Goal: Answer question/provide support: Share knowledge or assist other users

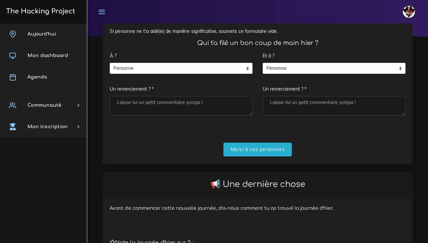
scroll to position [75, 0]
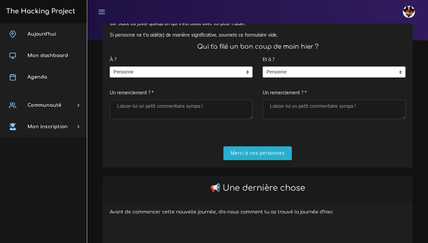
click at [161, 105] on textarea "Un remerciement ? *" at bounding box center [181, 109] width 143 height 19
type textarea "f"
click at [157, 67] on span "Personne" at bounding box center [176, 72] width 132 height 11
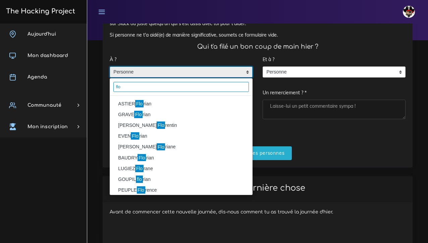
click at [142, 85] on input "flo" at bounding box center [181, 87] width 136 height 10
type input "f"
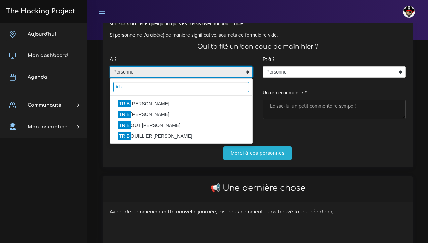
type input "trib"
click at [133, 124] on li "TRIB OUT Florian" at bounding box center [181, 125] width 142 height 11
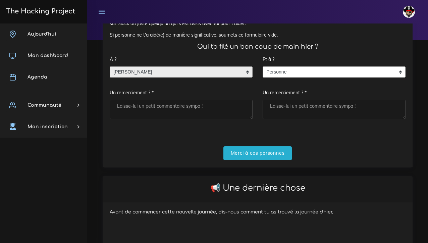
click at [138, 106] on textarea "Un remerciement ? *" at bounding box center [181, 109] width 143 height 19
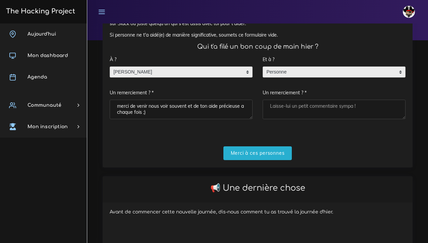
type textarea "merci de venir nous voir souvent et de ton aide précieuse a chaque fois ;)"
click at [296, 70] on span "Personne" at bounding box center [329, 72] width 132 height 11
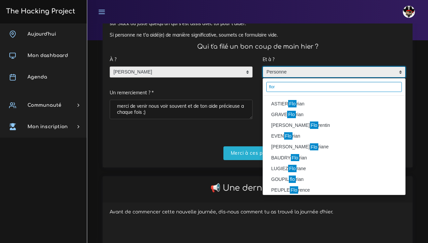
type input "flor"
click at [281, 102] on li "ASTIER Flo rian" at bounding box center [334, 103] width 142 height 11
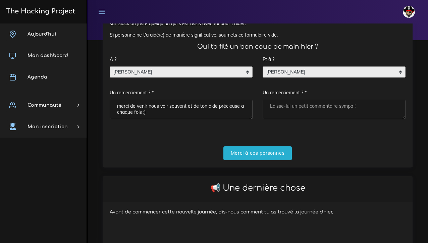
click at [281, 102] on textarea "Un remerciement ? *" at bounding box center [334, 109] width 143 height 19
type textarea "m"
type textarea "toujours merci pour le partage et la bonne humeur !"
click at [250, 148] on input "Merci à ces personnes" at bounding box center [257, 153] width 69 height 14
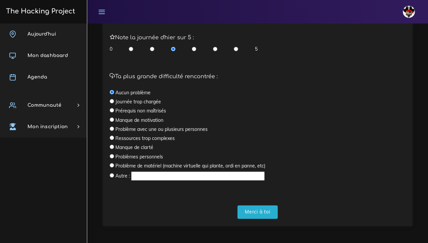
scroll to position [202, 0]
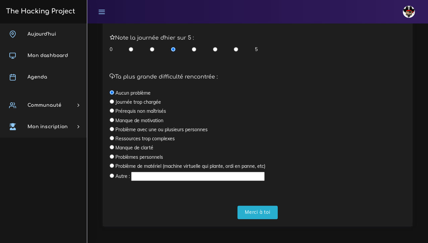
click at [111, 100] on input "radio" at bounding box center [112, 101] width 4 height 4
radio input "true"
click at [237, 47] on input "radio" at bounding box center [236, 49] width 4 height 7
radio input "true"
click at [111, 92] on input "radio" at bounding box center [112, 92] width 4 height 4
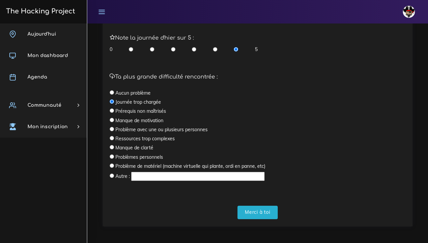
radio input "true"
click at [215, 46] on input "radio" at bounding box center [215, 49] width 4 height 7
radio input "true"
click at [112, 100] on input "radio" at bounding box center [112, 101] width 4 height 4
radio input "true"
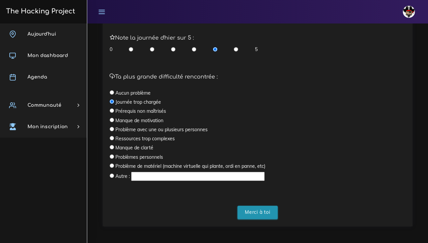
click at [257, 212] on input "Merci à toi" at bounding box center [258, 213] width 40 height 14
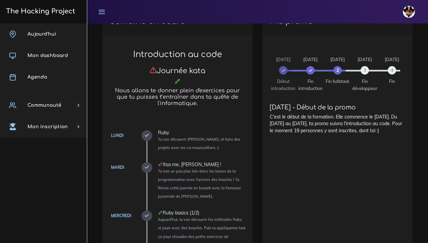
scroll to position [279, 0]
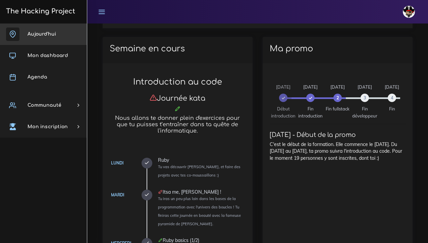
click at [51, 34] on span "Aujourd'hui" at bounding box center [42, 34] width 29 height 5
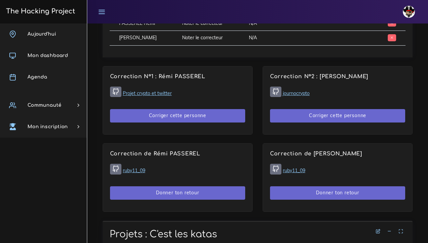
scroll to position [407, 0]
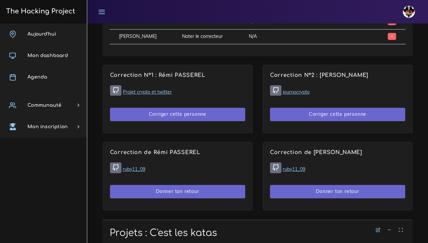
click at [154, 91] on link "Projet crypto et twitter" at bounding box center [147, 92] width 49 height 6
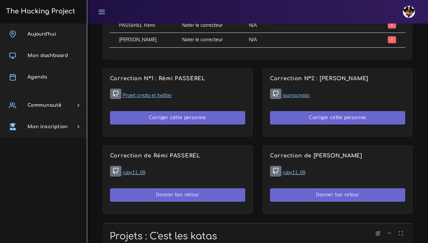
scroll to position [404, 0]
click at [146, 93] on link "Projet crypto et twitter" at bounding box center [147, 95] width 49 height 6
click at [299, 94] on link "journocrypto" at bounding box center [296, 95] width 27 height 6
click at [150, 94] on link "Projet crypto et twitter" at bounding box center [147, 95] width 49 height 6
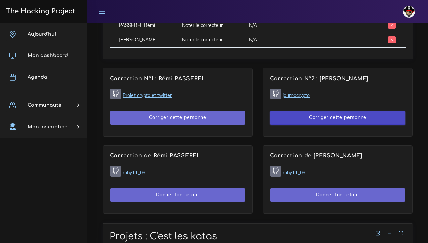
click at [318, 117] on button "Corriger cette personne" at bounding box center [337, 118] width 135 height 14
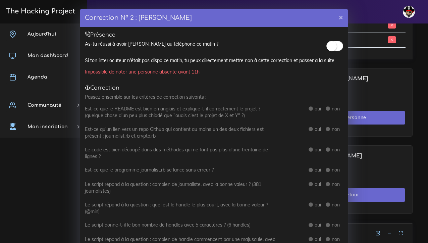
click at [334, 45] on small at bounding box center [332, 46] width 10 height 10
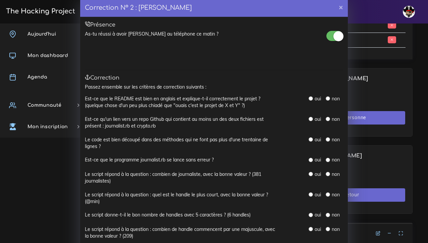
scroll to position [14, 0]
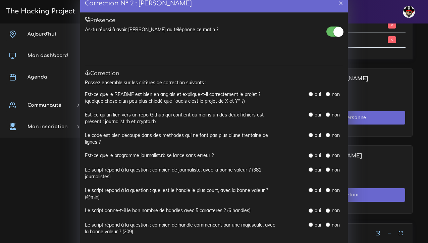
click at [311, 93] on input "radio" at bounding box center [311, 94] width 4 height 4
radio input "true"
click at [311, 112] on input "radio" at bounding box center [311, 114] width 4 height 4
radio input "true"
click at [312, 134] on input "radio" at bounding box center [311, 135] width 4 height 4
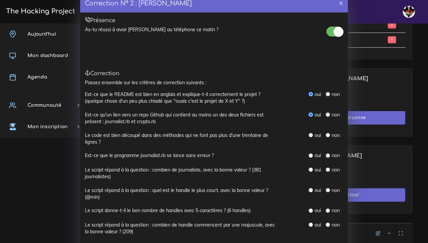
radio input "true"
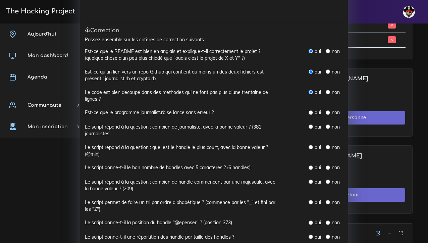
scroll to position [63, 0]
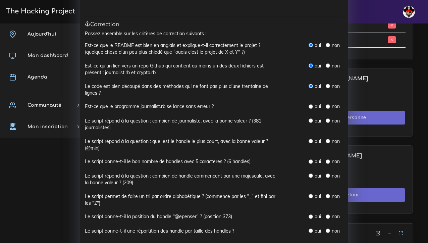
click at [311, 105] on input "radio" at bounding box center [311, 106] width 4 height 4
radio input "true"
click at [312, 118] on input "radio" at bounding box center [311, 120] width 4 height 4
radio input "true"
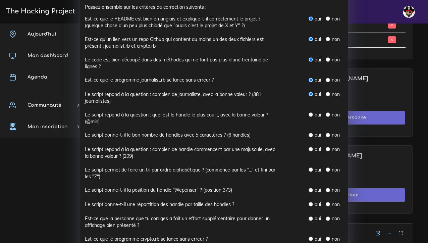
scroll to position [101, 0]
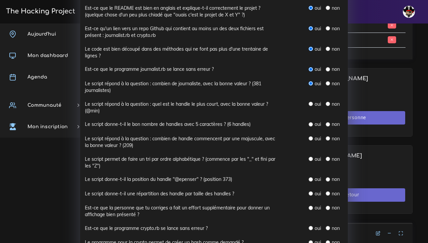
click at [311, 102] on input "radio" at bounding box center [311, 104] width 4 height 4
radio input "true"
click at [361, 146] on div "Correction N° 2 : Joseph LOGAN × Présence As-tu réussi à avoir Joseph au téléph…" at bounding box center [214, 121] width 428 height 243
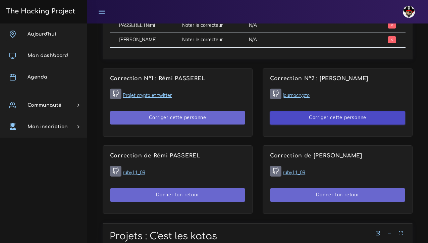
click at [347, 118] on button "Corriger cette personne" at bounding box center [337, 118] width 135 height 14
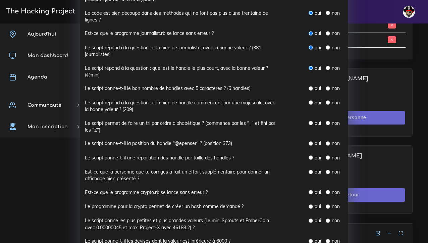
scroll to position [138, 0]
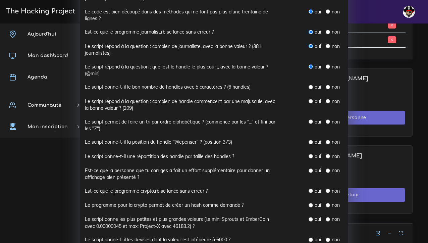
click at [329, 85] on input "radio" at bounding box center [328, 87] width 4 height 4
radio input "true"
click at [311, 99] on input "radio" at bounding box center [311, 101] width 4 height 4
radio input "true"
click at [311, 119] on input "radio" at bounding box center [311, 121] width 4 height 4
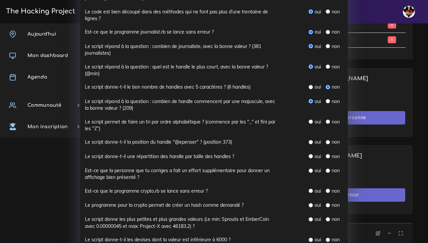
radio input "true"
click at [313, 140] on input "radio" at bounding box center [311, 142] width 4 height 4
radio input "true"
click at [309, 154] on input "radio" at bounding box center [311, 156] width 4 height 4
radio input "true"
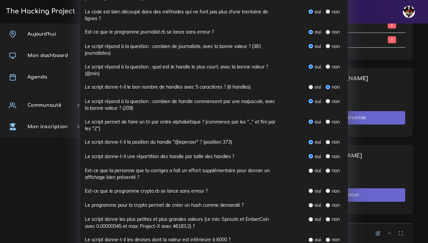
click at [327, 168] on input "radio" at bounding box center [328, 170] width 4 height 4
radio input "true"
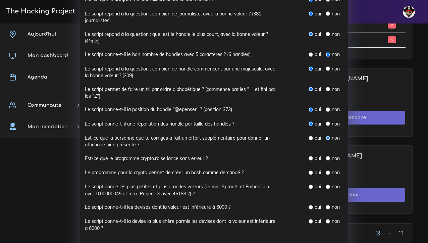
scroll to position [173, 0]
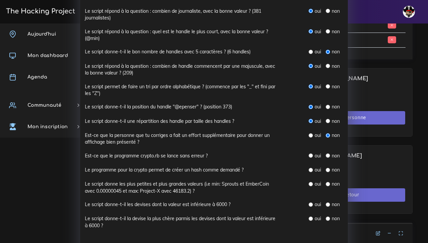
click at [311, 153] on input "radio" at bounding box center [311, 155] width 4 height 4
radio input "true"
click at [313, 168] on input "radio" at bounding box center [311, 170] width 4 height 4
radio input "true"
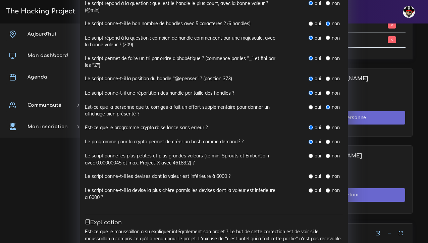
scroll to position [205, 0]
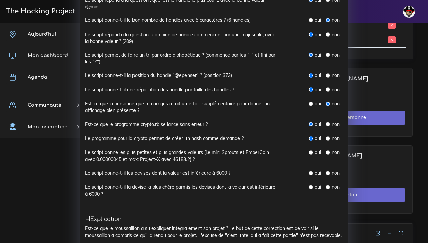
click at [328, 150] on input "radio" at bounding box center [328, 152] width 4 height 4
radio input "true"
click at [328, 171] on input "radio" at bounding box center [328, 173] width 4 height 4
radio input "true"
click at [310, 171] on input "radio" at bounding box center [311, 173] width 4 height 4
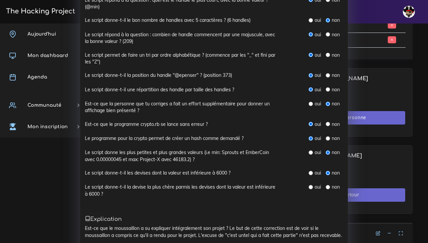
radio input "true"
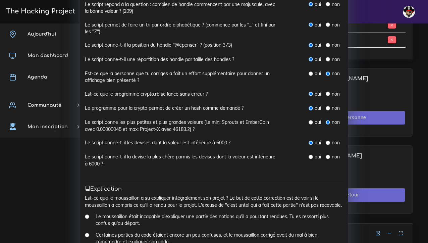
scroll to position [242, 0]
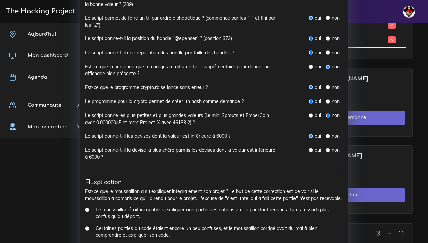
click at [311, 148] on input "radio" at bounding box center [311, 150] width 4 height 4
radio input "true"
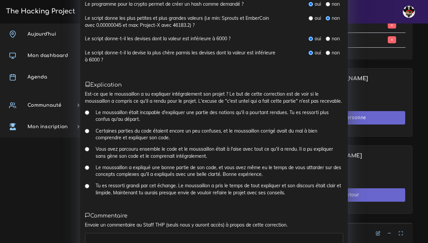
scroll to position [340, 0]
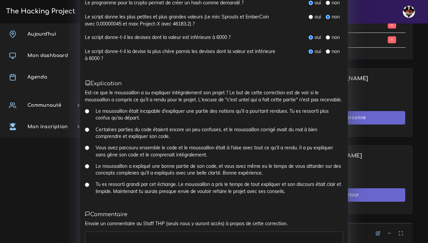
click at [87, 164] on input "Le moussaillon a expliqué une bonne partie de son code, et vous avez même eu le…" at bounding box center [87, 166] width 4 height 4
radio input "true"
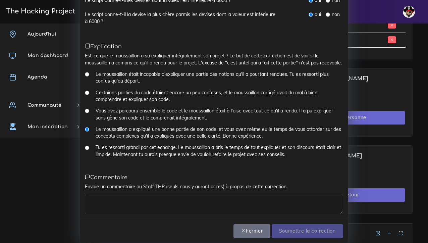
scroll to position [377, 0]
click at [116, 195] on textarea at bounding box center [214, 204] width 258 height 19
type textarea "C"
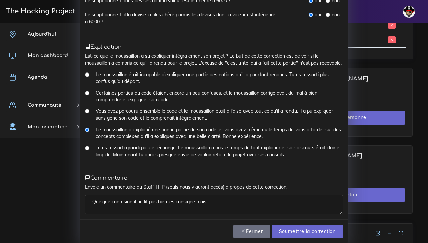
click at [195, 195] on textarea "Quelque confusion il ne lit pas bien les consigne mais" at bounding box center [214, 204] width 258 height 19
click at [213, 195] on textarea "Quelque confusion il ne lit pas bien les consignes mais" at bounding box center [214, 204] width 258 height 19
click at [111, 195] on textarea "Quelque confusion il ne lit pas bien les consignes mais son code est clair et i…" at bounding box center [214, 204] width 258 height 19
click at [135, 195] on textarea "Quelques confusion il ne lit pas bien les consignes mais son code est clair et …" at bounding box center [214, 204] width 258 height 19
click at [287, 195] on textarea "Quelques confusions il ne lit pas bien les consignes mais son code est clair et…" at bounding box center [214, 204] width 258 height 19
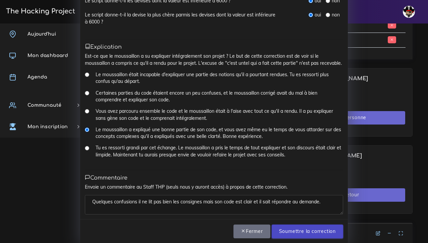
type textarea "Quelques confusions il ne lit pas bien les consignes mais son code est clair et…"
click at [291, 224] on input "Soumettre la correction" at bounding box center [307, 231] width 71 height 14
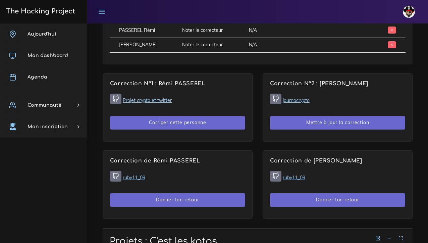
scroll to position [401, 0]
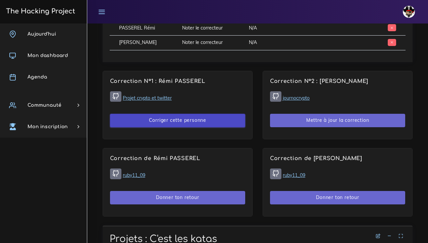
click at [207, 118] on button "Corriger cette personne" at bounding box center [177, 121] width 135 height 14
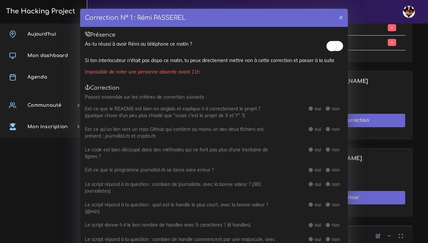
click at [415, 65] on div "Correction N° 1 : Rémi PASSEREL × Présence As-tu réussi à avoir Rémi au télépho…" at bounding box center [214, 121] width 428 height 243
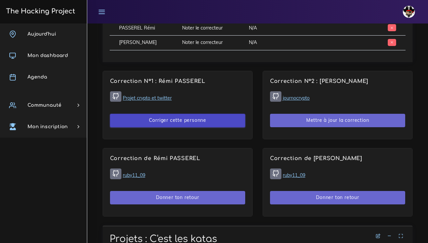
click at [195, 117] on button "Corriger cette personne" at bounding box center [177, 121] width 135 height 14
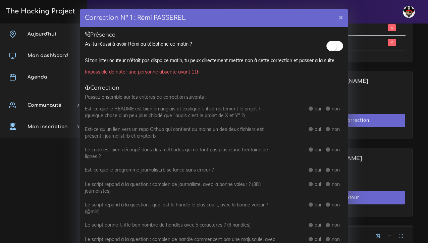
click at [334, 47] on small at bounding box center [332, 46] width 10 height 10
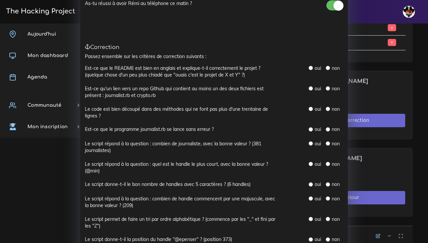
scroll to position [44, 0]
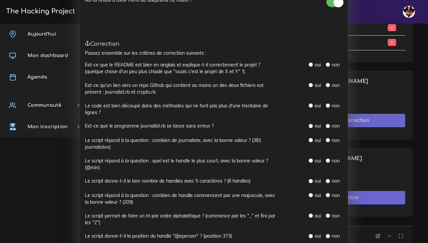
click at [311, 64] on input "radio" at bounding box center [311, 64] width 4 height 4
radio input "true"
click at [328, 64] on input "radio" at bounding box center [328, 64] width 4 height 4
radio input "true"
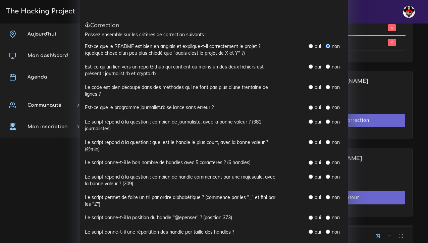
scroll to position [63, 0]
click at [311, 64] on input "radio" at bounding box center [311, 66] width 4 height 4
radio input "true"
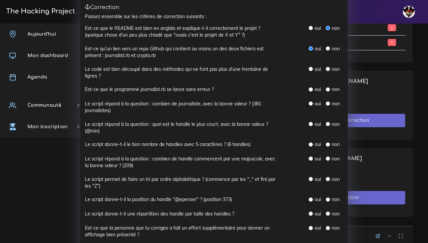
scroll to position [80, 0]
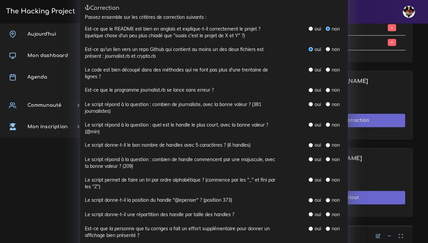
click at [312, 67] on input "radio" at bounding box center [311, 69] width 4 height 4
radio input "true"
click at [312, 88] on input "radio" at bounding box center [311, 90] width 4 height 4
radio input "true"
click at [311, 102] on input "radio" at bounding box center [311, 104] width 4 height 4
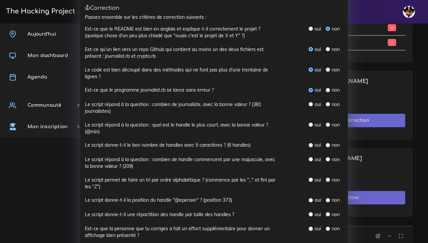
radio input "true"
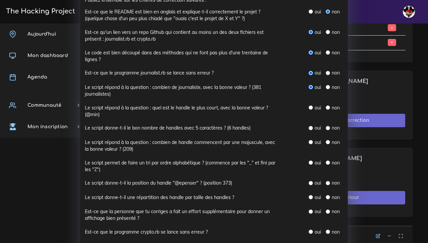
scroll to position [99, 0]
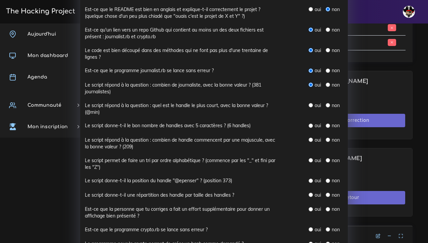
click at [312, 104] on input "radio" at bounding box center [311, 105] width 4 height 4
radio input "true"
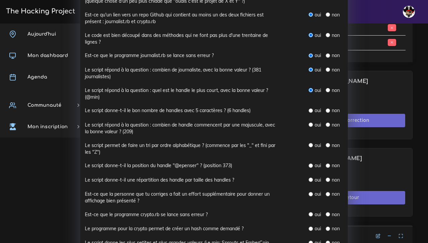
scroll to position [114, 0]
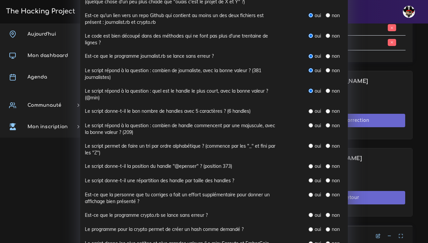
click at [312, 109] on input "radio" at bounding box center [311, 111] width 4 height 4
radio input "true"
click at [312, 123] on input "radio" at bounding box center [311, 125] width 4 height 4
radio input "true"
click at [311, 144] on input "radio" at bounding box center [311, 146] width 4 height 4
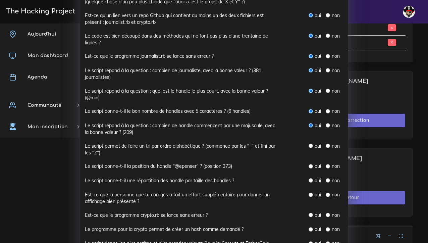
radio input "true"
click at [311, 164] on input "radio" at bounding box center [311, 166] width 4 height 4
radio input "true"
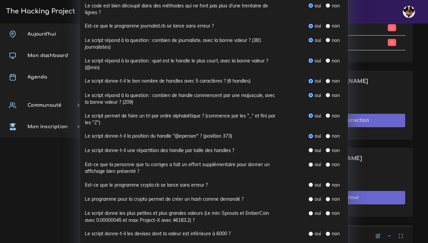
scroll to position [145, 0]
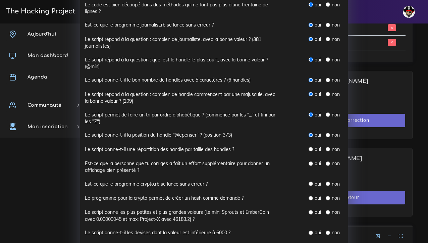
click at [312, 147] on input "radio" at bounding box center [311, 149] width 4 height 4
radio input "true"
click at [312, 161] on input "radio" at bounding box center [311, 163] width 4 height 4
radio input "true"
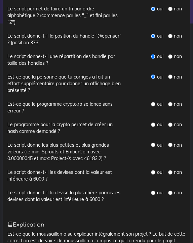
scroll to position [293, 0]
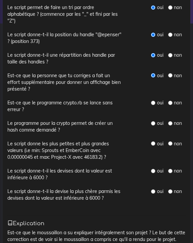
click at [153, 101] on input "radio" at bounding box center [153, 103] width 4 height 4
radio input "true"
click at [154, 121] on input "radio" at bounding box center [153, 123] width 4 height 4
radio input "true"
click at [154, 141] on input "radio" at bounding box center [153, 143] width 4 height 4
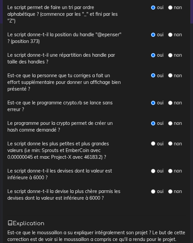
radio input "true"
click at [153, 169] on input "radio" at bounding box center [153, 171] width 4 height 4
radio input "true"
click at [153, 189] on input "radio" at bounding box center [153, 191] width 4 height 4
radio input "true"
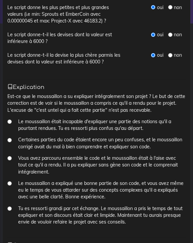
scroll to position [432, 0]
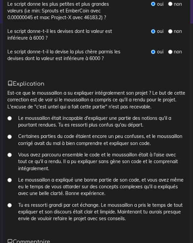
click at [11, 153] on input "Vous avez parcouru ensemble le code et le moussaillon était à l'aise avec tout …" at bounding box center [9, 155] width 4 height 4
radio input "true"
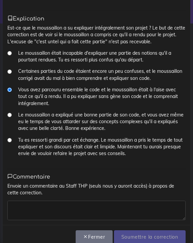
scroll to position [497, 0]
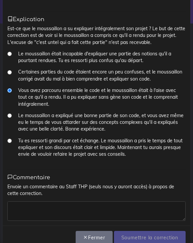
click at [54, 203] on textarea at bounding box center [96, 210] width 178 height 19
type textarea "C"
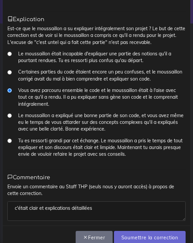
click at [17, 201] on textarea "c'était clair et explications détaillées" at bounding box center [96, 210] width 178 height 19
click at [101, 201] on textarea "C'était clair et explications détaillées" at bounding box center [96, 210] width 178 height 19
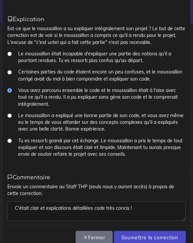
type textarea "C'était clair et explications détaillées code très concis !"
click at [145, 231] on input "Soumettre la correction" at bounding box center [149, 238] width 71 height 14
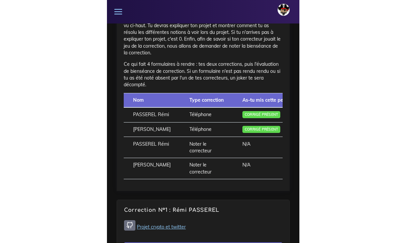
scroll to position [400, 0]
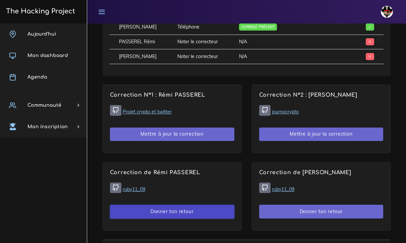
click at [172, 206] on button "Donner ton retour" at bounding box center [172, 212] width 124 height 14
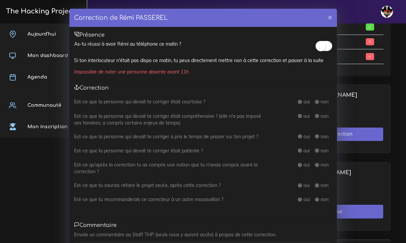
click at [192, 45] on small at bounding box center [321, 46] width 10 height 10
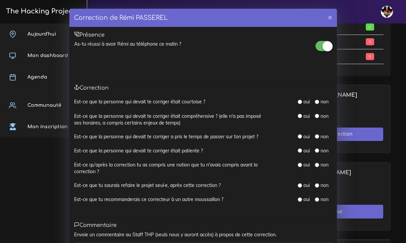
click at [192, 101] on input "radio" at bounding box center [300, 102] width 4 height 4
radio input "true"
click at [192, 115] on input "radio" at bounding box center [300, 116] width 4 height 4
radio input "true"
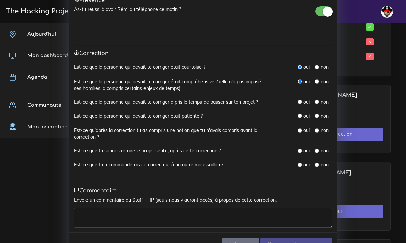
scroll to position [37, 0]
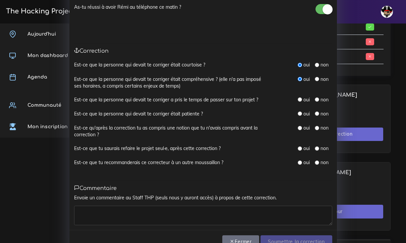
click at [192, 97] on input "radio" at bounding box center [300, 99] width 4 height 4
radio input "true"
click at [192, 111] on input "radio" at bounding box center [300, 113] width 4 height 4
radio input "true"
click at [192, 127] on input "radio" at bounding box center [300, 128] width 4 height 4
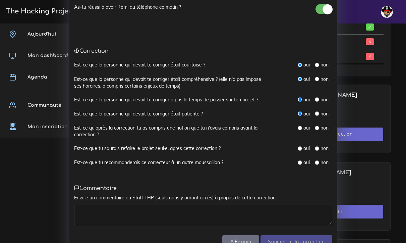
radio input "true"
click at [192, 146] on input "radio" at bounding box center [300, 148] width 4 height 4
radio input "true"
click at [192, 160] on input "radio" at bounding box center [300, 162] width 4 height 4
radio input "true"
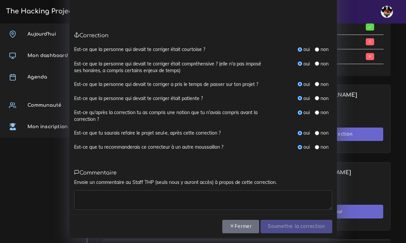
scroll to position [52, 0]
click at [192, 198] on textarea at bounding box center [203, 200] width 258 height 19
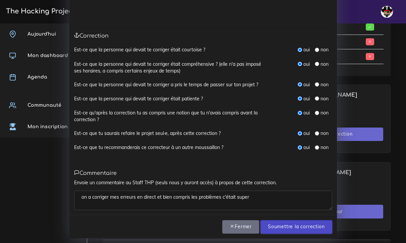
type textarea "on a corriger mes erreurs en direct et bien compris les problèmes c'était super"
click at [192, 226] on input "Soumettre la correction" at bounding box center [296, 227] width 71 height 14
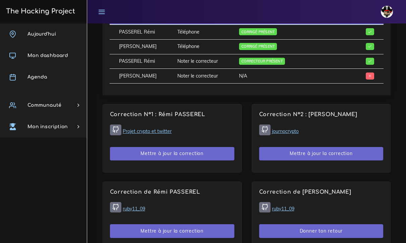
scroll to position [384, 0]
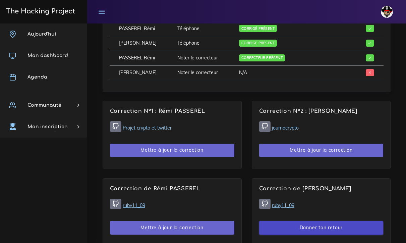
click at [315, 227] on button "Donner ton retour" at bounding box center [321, 228] width 124 height 14
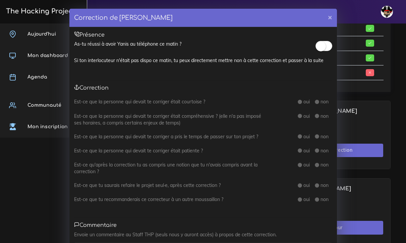
click at [321, 46] on small at bounding box center [321, 46] width 10 height 10
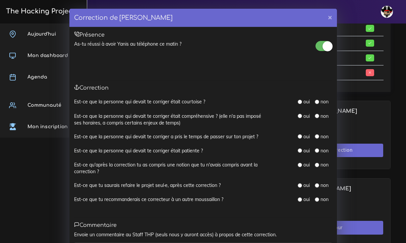
click at [301, 100] on input "radio" at bounding box center [300, 102] width 4 height 4
radio input "true"
click at [301, 115] on input "radio" at bounding box center [300, 116] width 4 height 4
radio input "true"
click at [299, 135] on input "radio" at bounding box center [300, 136] width 4 height 4
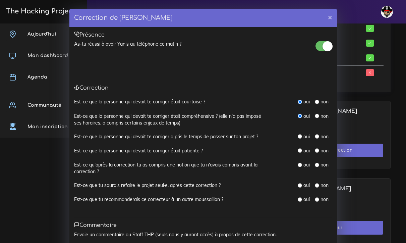
radio input "true"
click at [301, 149] on input "radio" at bounding box center [300, 150] width 4 height 4
radio input "true"
click at [301, 163] on input "radio" at bounding box center [300, 165] width 4 height 4
radio input "true"
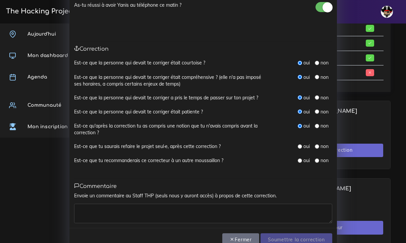
scroll to position [39, 0]
click at [301, 144] on input "radio" at bounding box center [300, 146] width 4 height 4
radio input "true"
click at [300, 158] on input "radio" at bounding box center [300, 160] width 4 height 4
radio input "true"
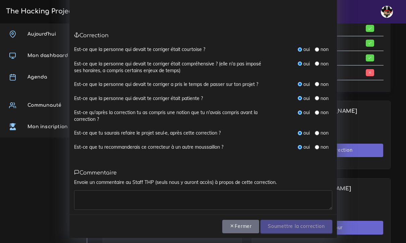
scroll to position [52, 0]
click at [276, 198] on textarea at bounding box center [203, 200] width 258 height 19
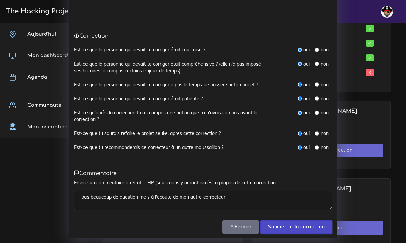
type textarea "pas beaucoup de question mais à l'ecoute de mon autre correcteur"
click at [308, 223] on input "Soumettre la correction" at bounding box center [296, 227] width 71 height 14
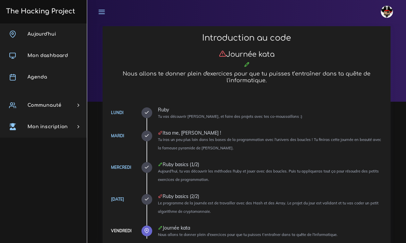
scroll to position [14, 0]
